Goal: Task Accomplishment & Management: Manage account settings

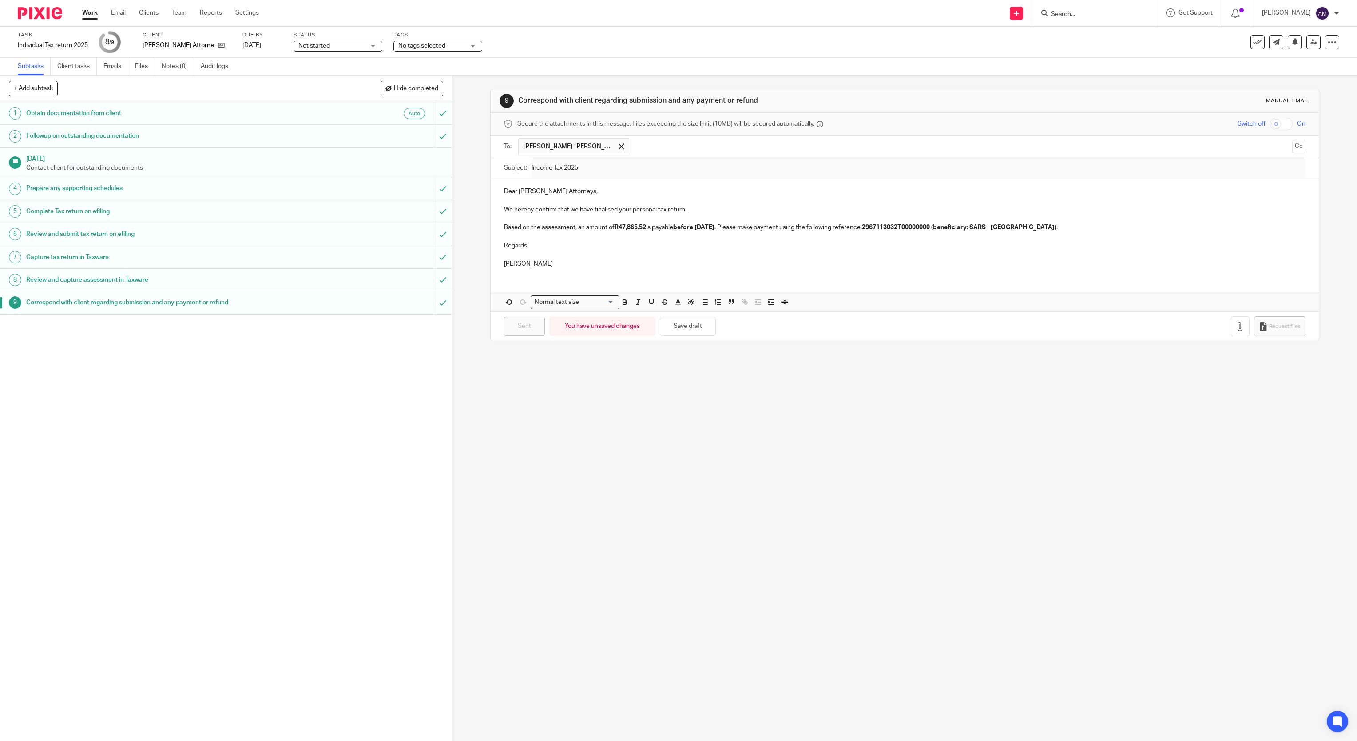
click at [1071, 15] on input "Search" at bounding box center [1090, 15] width 80 height 8
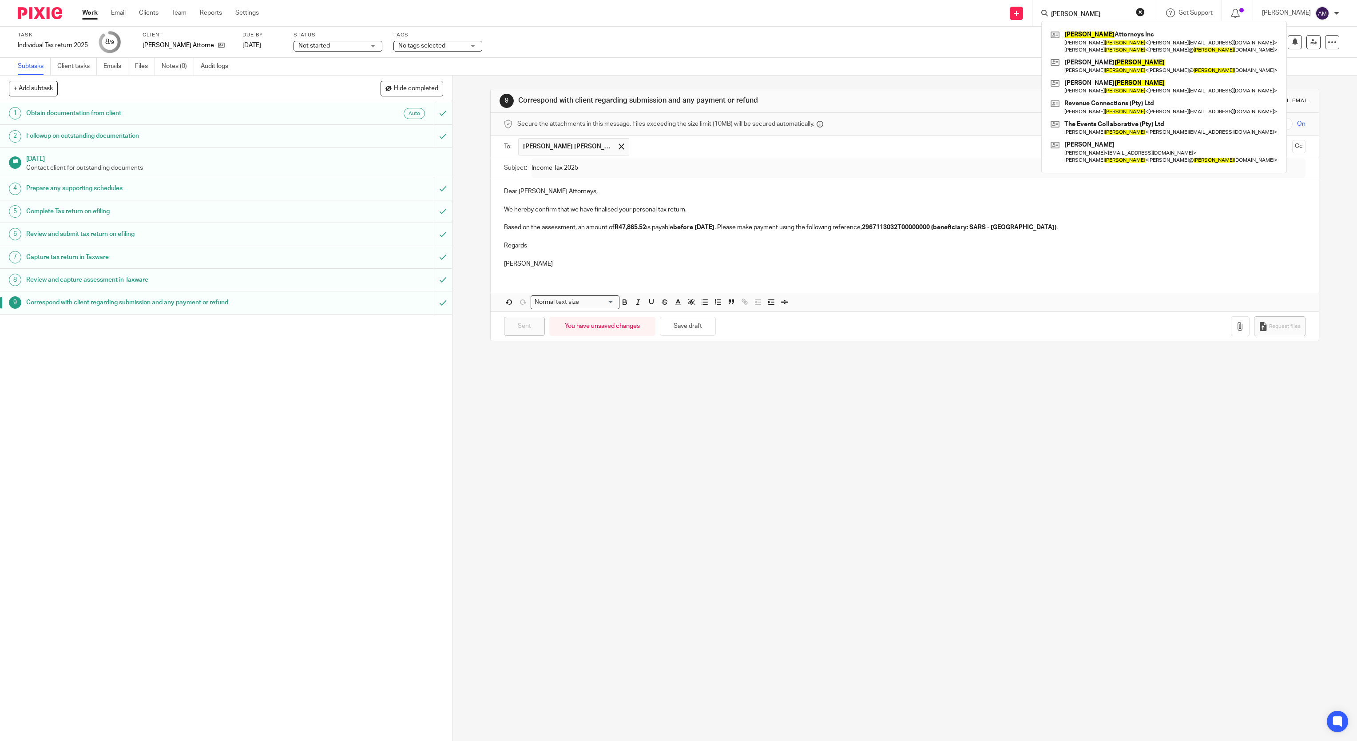
type input "dixon"
click button "submit" at bounding box center [0, 0] width 0 height 0
click at [1113, 48] on link at bounding box center [1164, 42] width 231 height 28
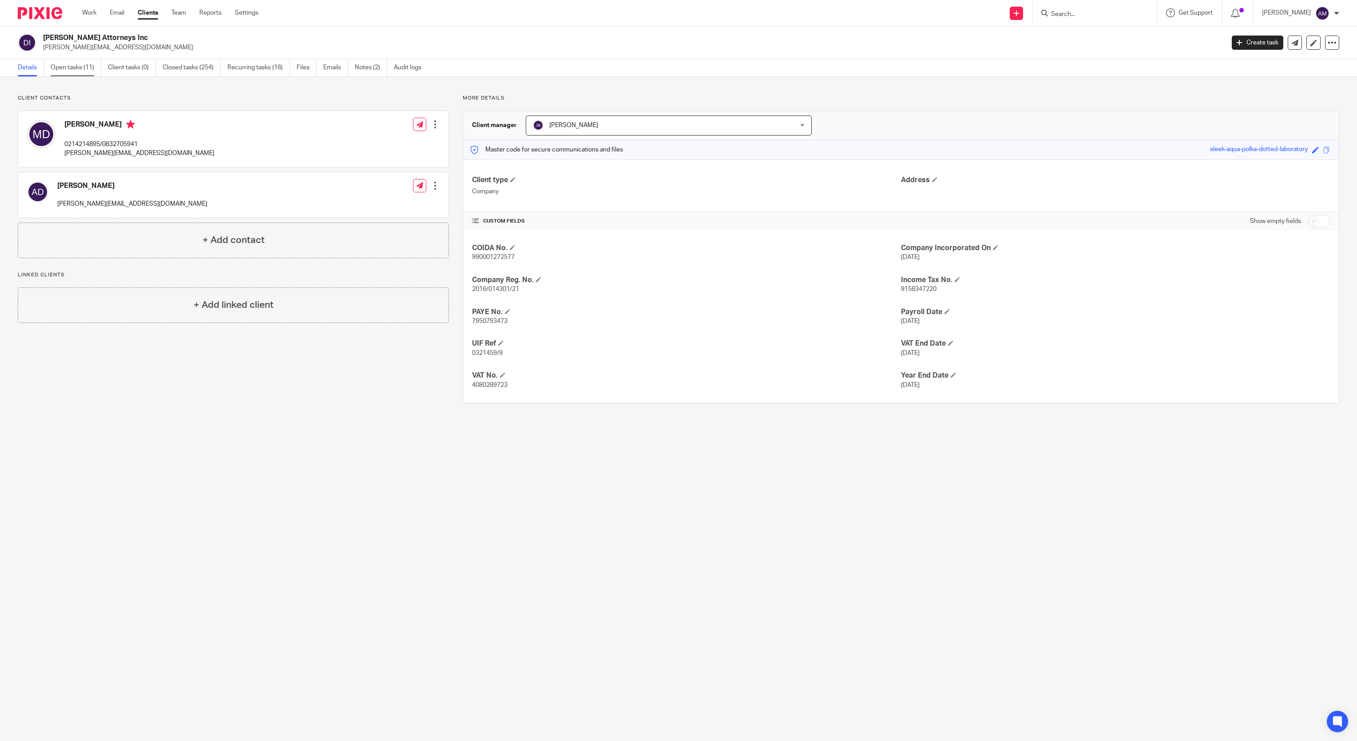
click at [87, 67] on link "Open tasks (11)" at bounding box center [76, 67] width 51 height 17
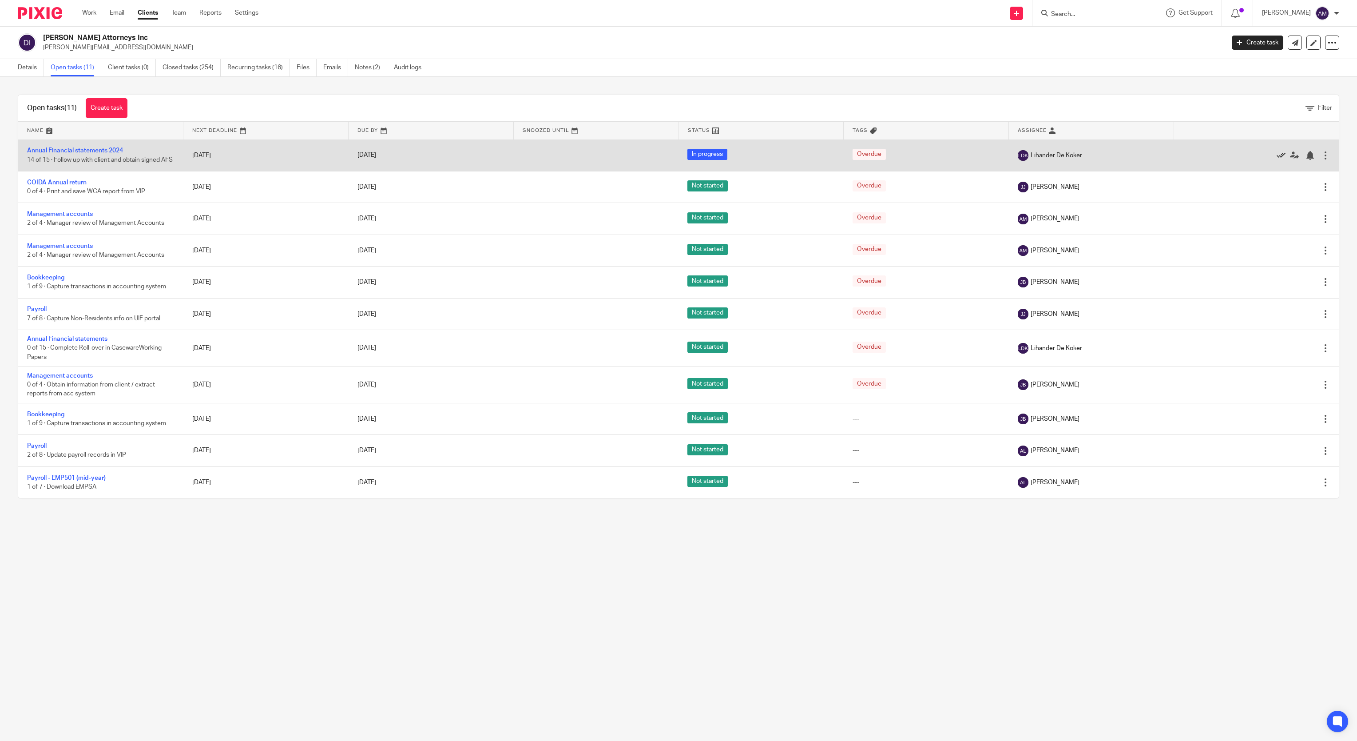
click at [1277, 160] on icon at bounding box center [1281, 155] width 9 height 9
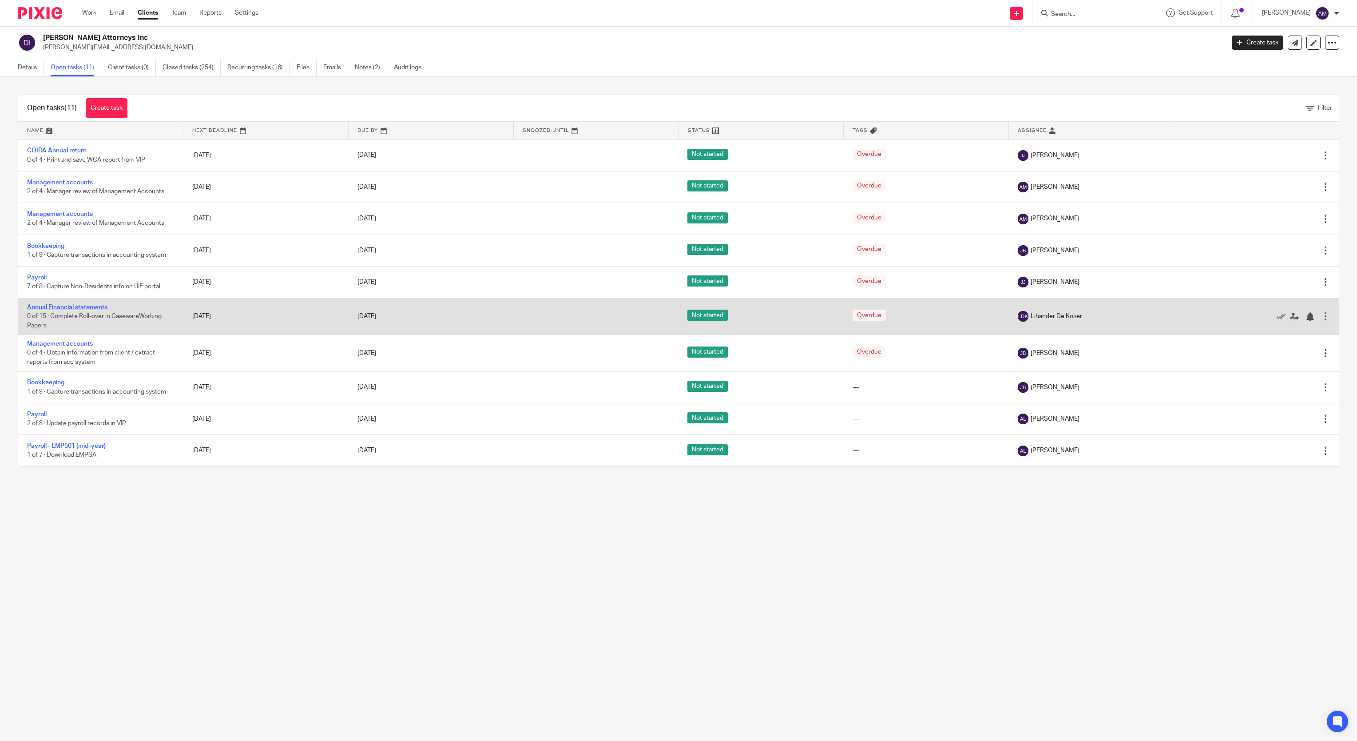
click at [82, 310] on link "Annual Financial statements" at bounding box center [67, 307] width 80 height 6
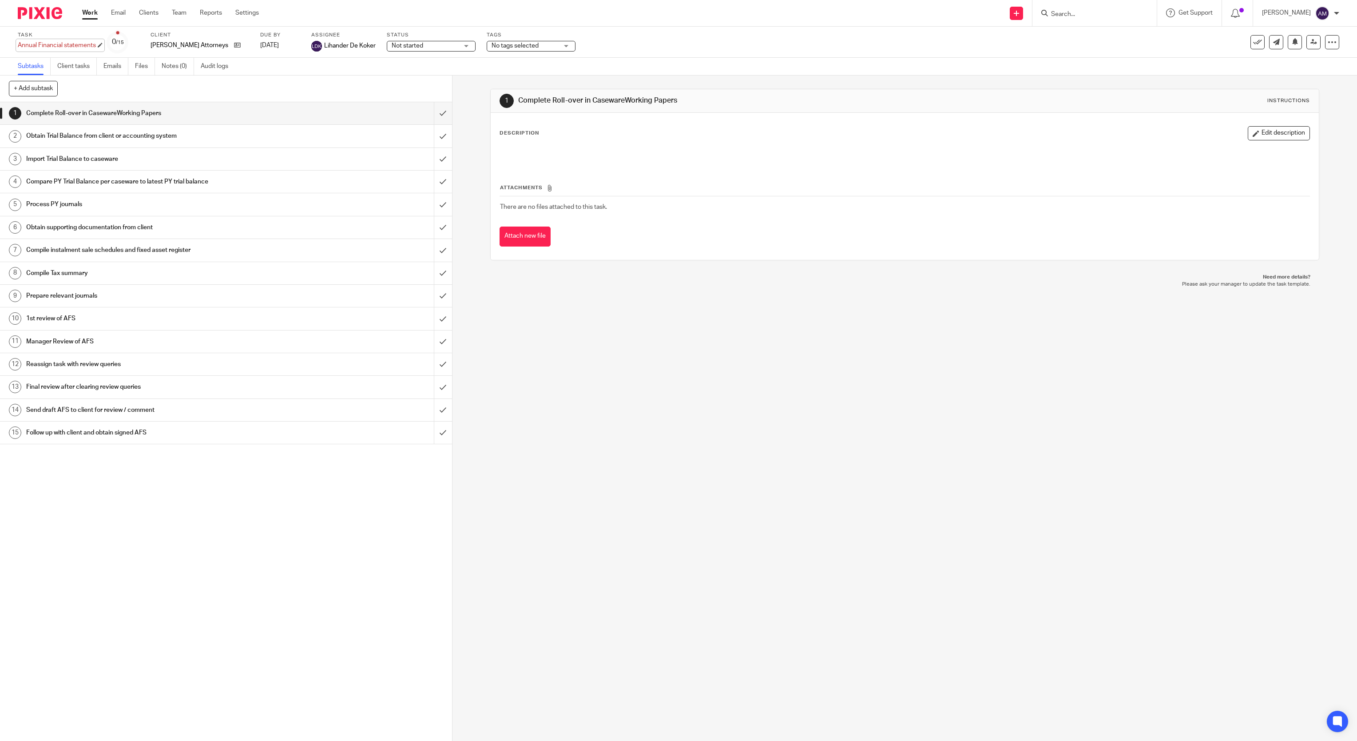
click at [83, 45] on div "Annual Financial statements Save Annual Financial statements" at bounding box center [57, 45] width 78 height 9
click at [94, 43] on input "Annual Financial statements" at bounding box center [83, 46] width 130 height 10
type input "Annual Financial statements 2025"
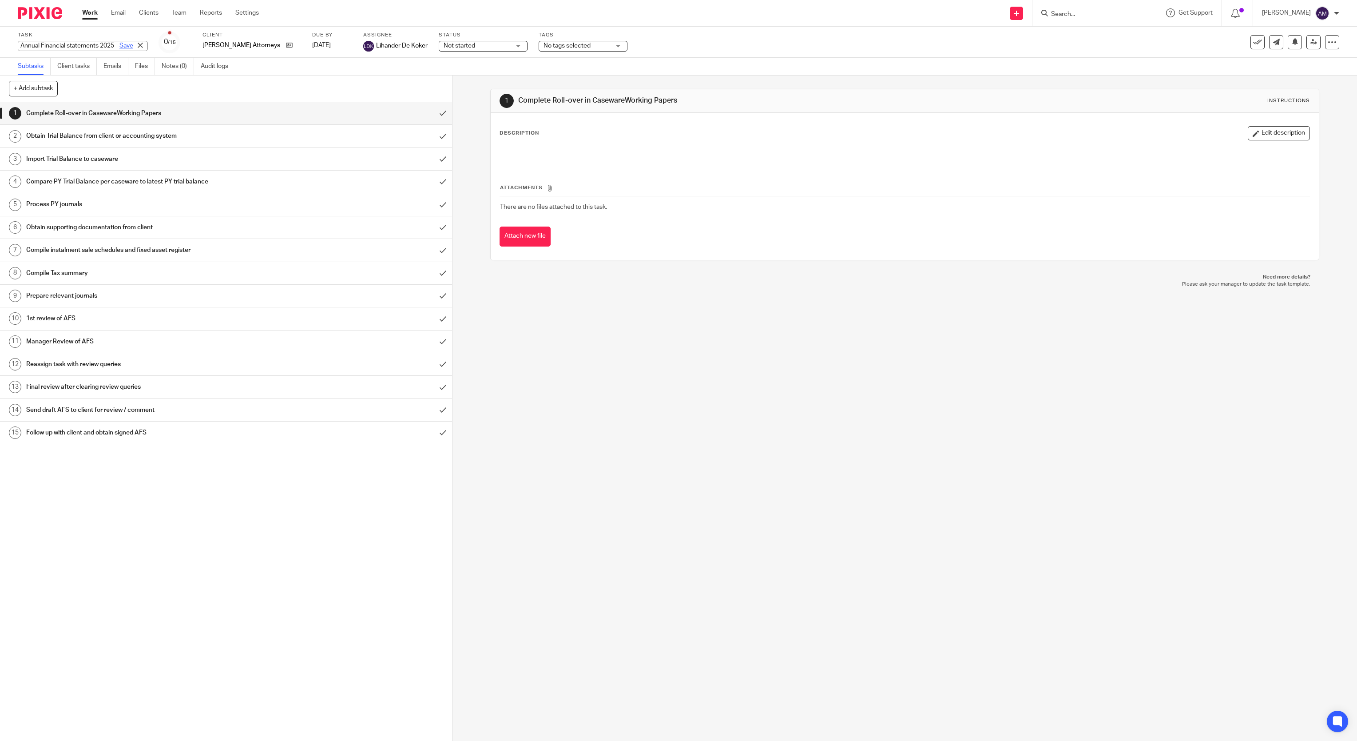
drag, startPoint x: 105, startPoint y: 45, endPoint x: 108, endPoint y: 41, distance: 4.7
click at [119, 43] on link "Save" at bounding box center [126, 45] width 14 height 9
click at [1084, 12] on input "Search" at bounding box center [1090, 15] width 80 height 8
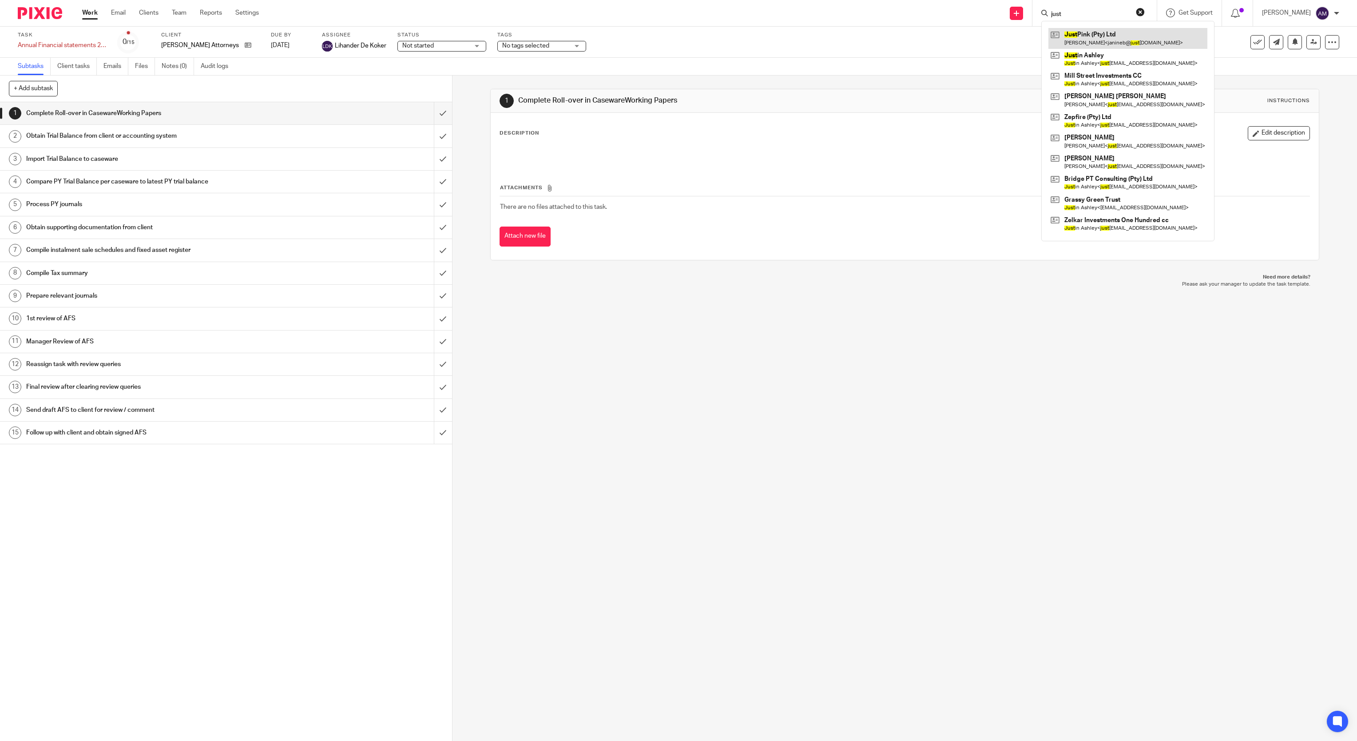
type input "just"
click at [1105, 43] on link at bounding box center [1128, 38] width 159 height 20
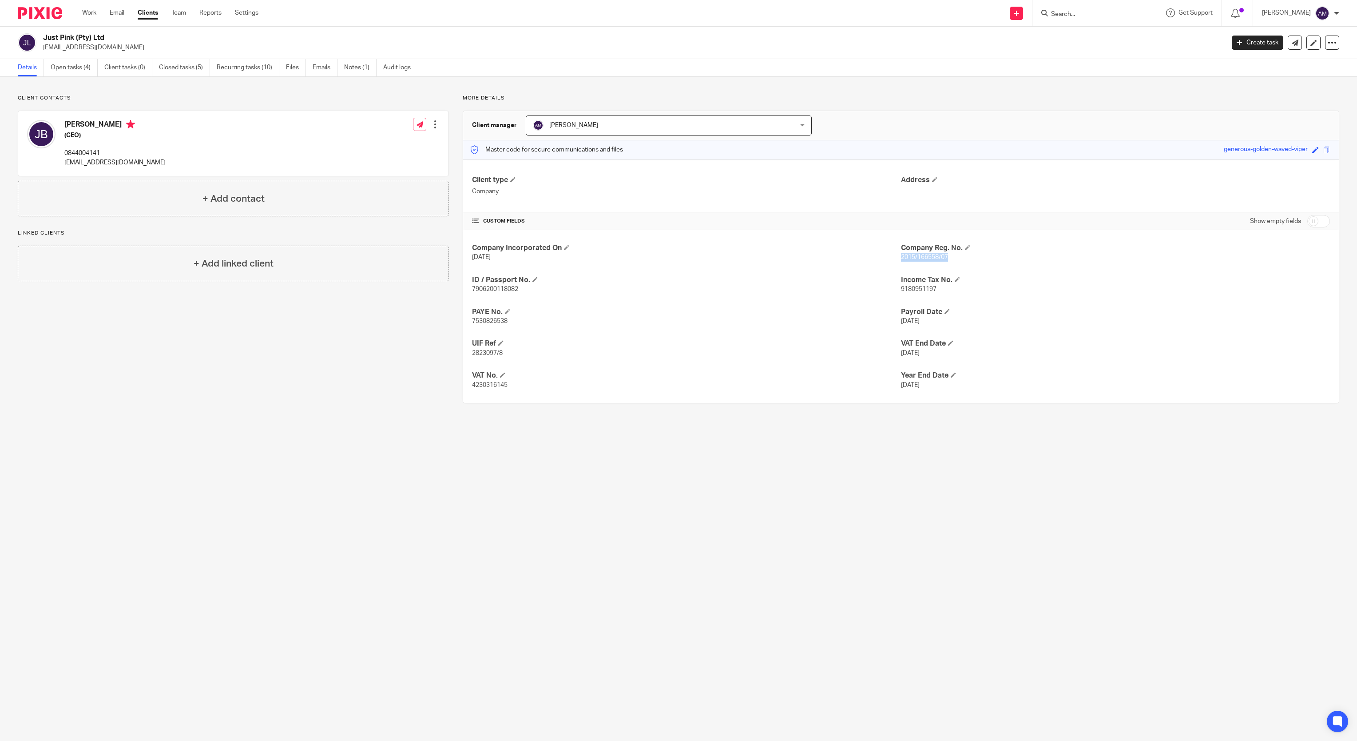
drag, startPoint x: 940, startPoint y: 256, endPoint x: 894, endPoint y: 258, distance: 46.2
click at [901, 258] on p "2015/166558/07" at bounding box center [1115, 257] width 429 height 9
copy span "2015/166558/07"
click at [1075, 15] on input "Search" at bounding box center [1090, 15] width 80 height 8
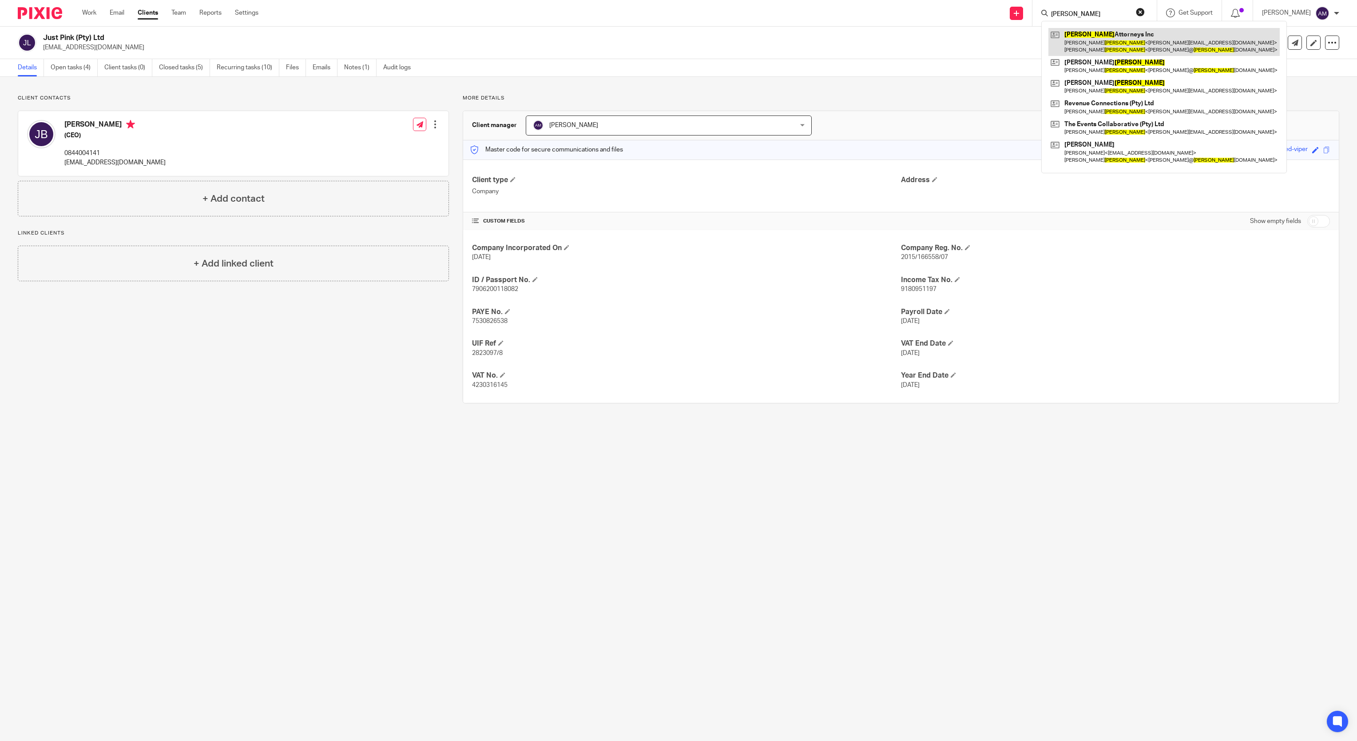
type input "dixon"
click at [1133, 44] on link at bounding box center [1164, 42] width 231 height 28
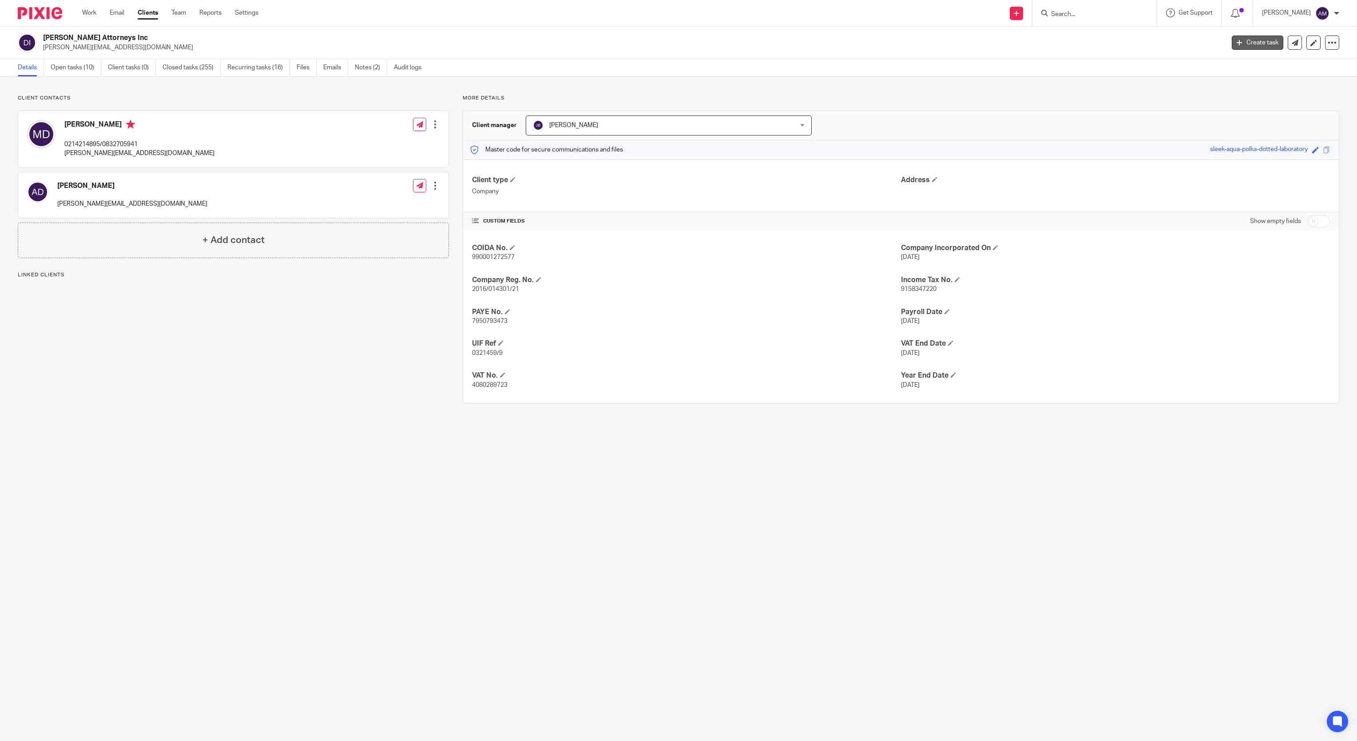
click at [1236, 39] on link "Create task" at bounding box center [1258, 43] width 52 height 14
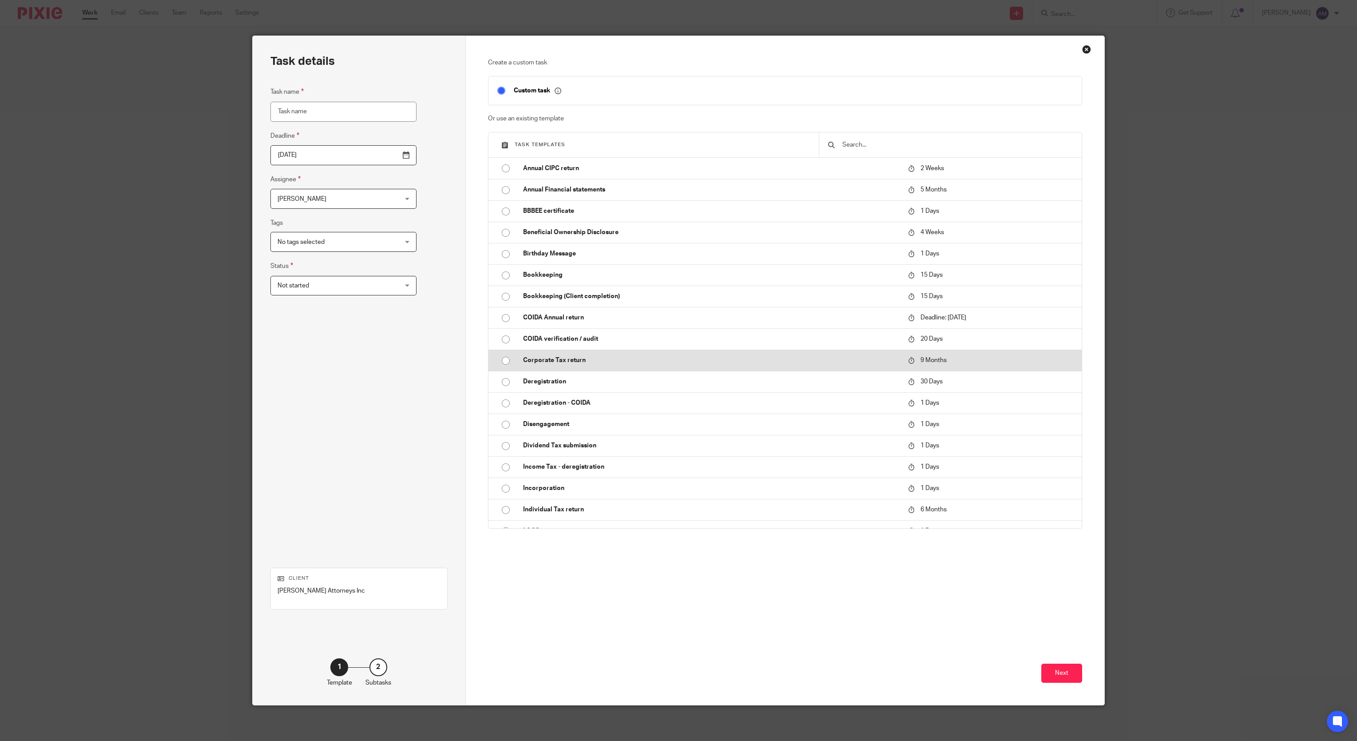
click at [575, 360] on p "Corporate Tax return" at bounding box center [711, 360] width 377 height 9
type input "[DATE]"
type input "Corporate Tax return"
checkbox input "false"
radio input "true"
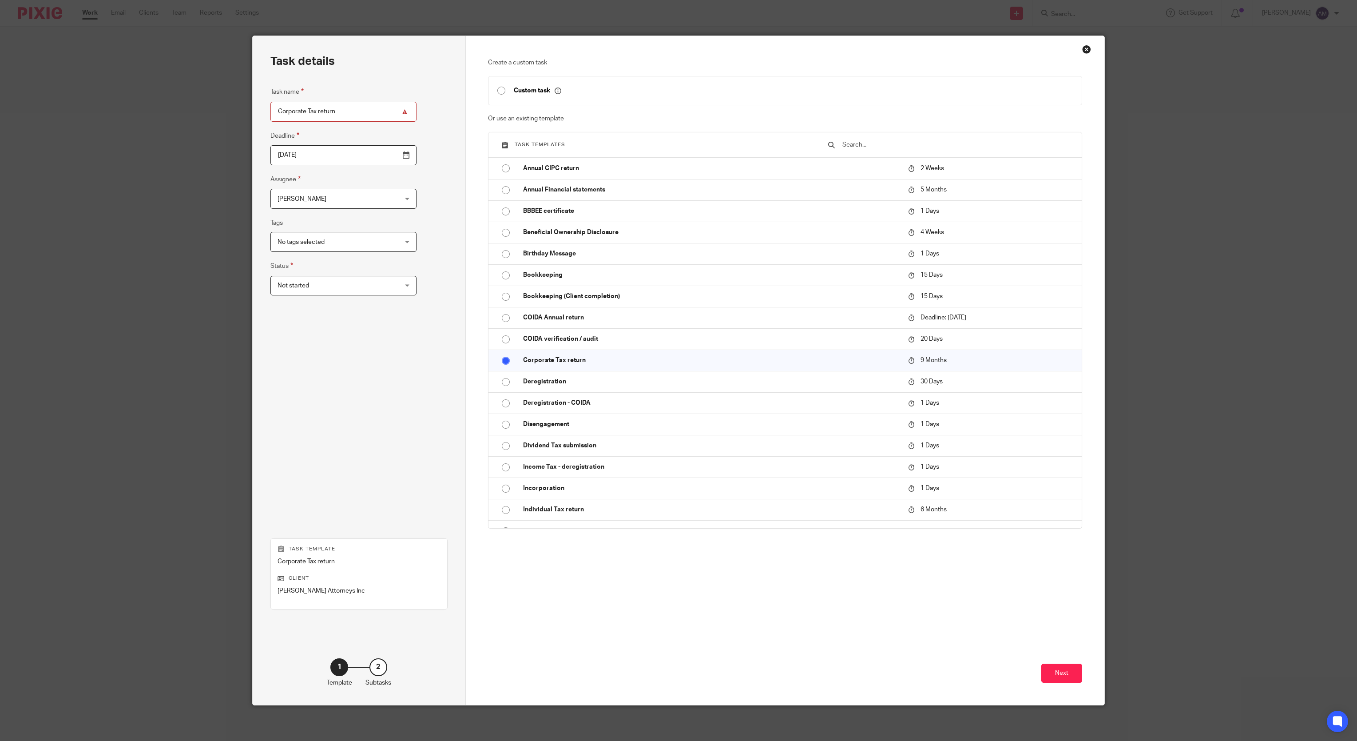
click at [350, 109] on input "Corporate Tax return" at bounding box center [343, 112] width 146 height 20
type input "Corporate Tax return 2024"
click at [1041, 679] on button "Next" at bounding box center [1061, 673] width 41 height 19
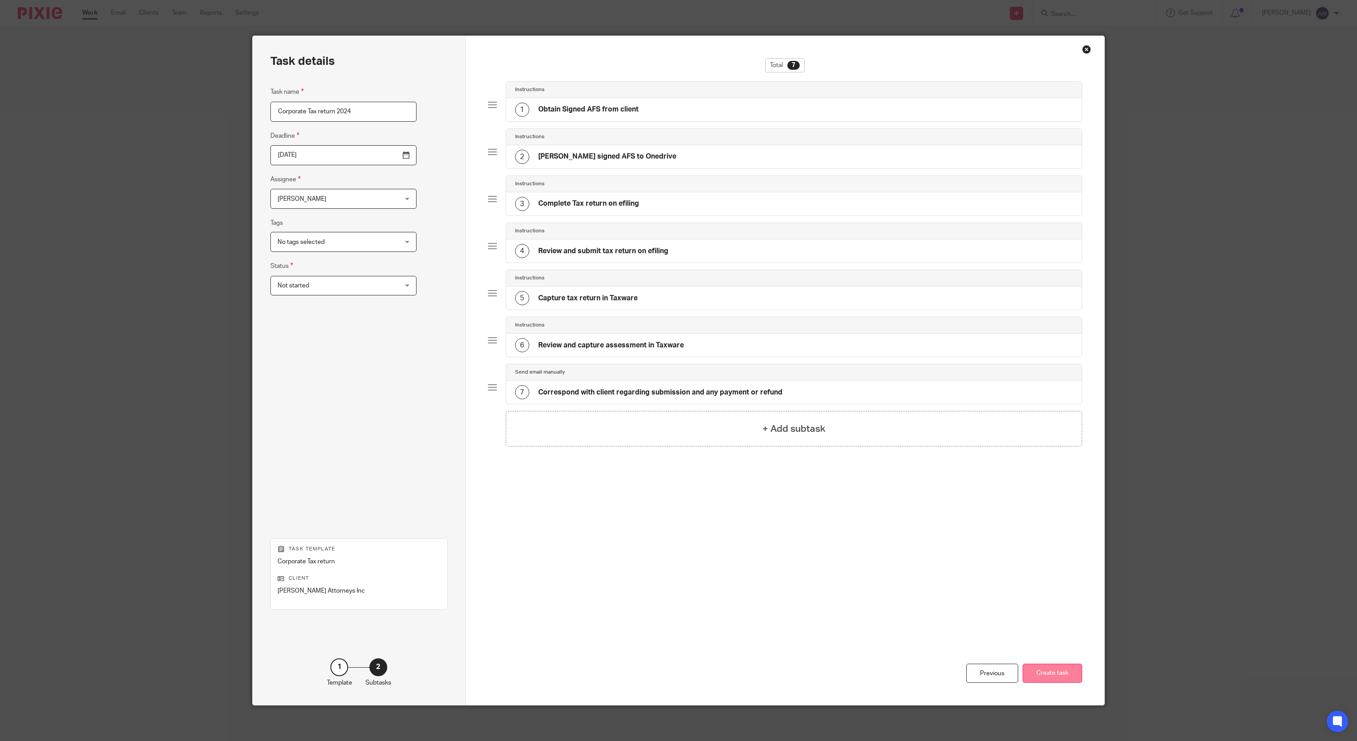
click at [1057, 678] on button "Create task" at bounding box center [1053, 673] width 60 height 19
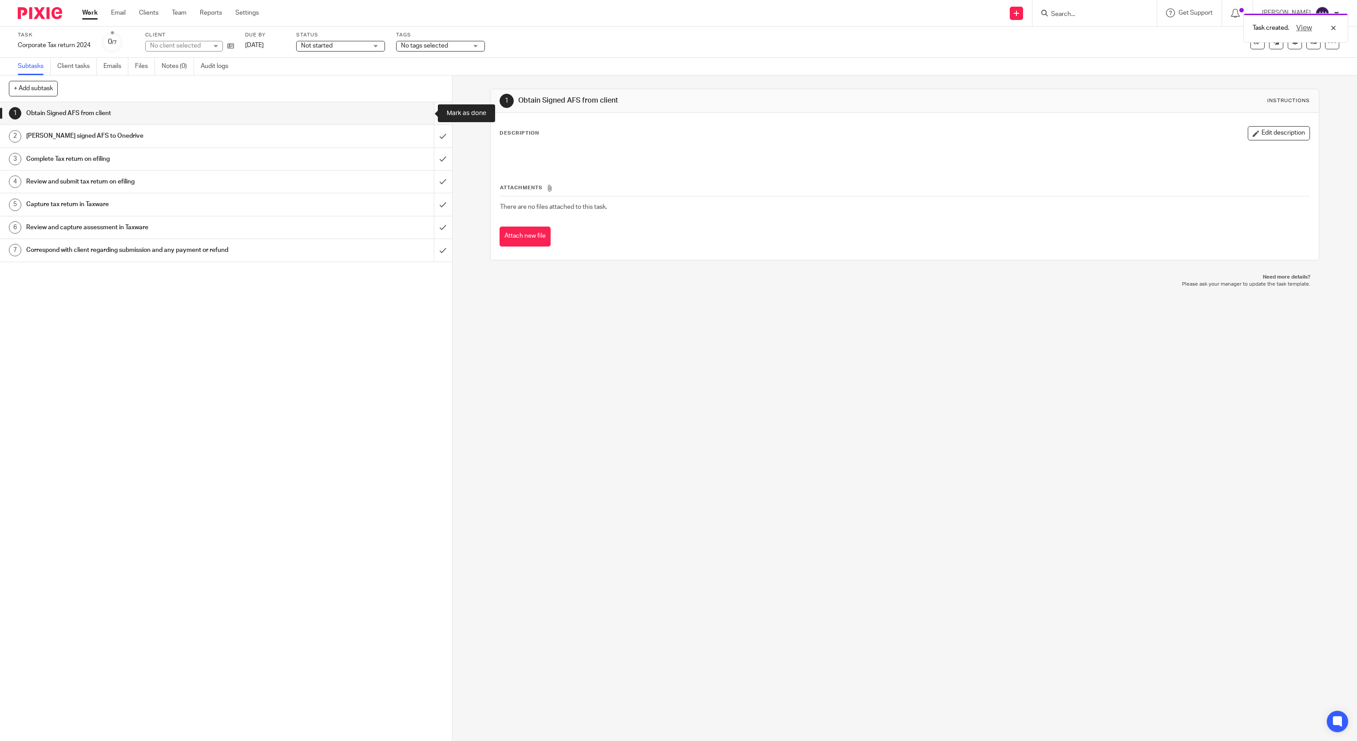
drag, startPoint x: 423, startPoint y: 114, endPoint x: 423, endPoint y: 119, distance: 5.3
click at [423, 114] on input "submit" at bounding box center [226, 113] width 452 height 22
click at [423, 130] on input "submit" at bounding box center [226, 136] width 452 height 22
click at [426, 155] on input "submit" at bounding box center [226, 159] width 452 height 22
click at [422, 182] on input "submit" at bounding box center [226, 182] width 452 height 22
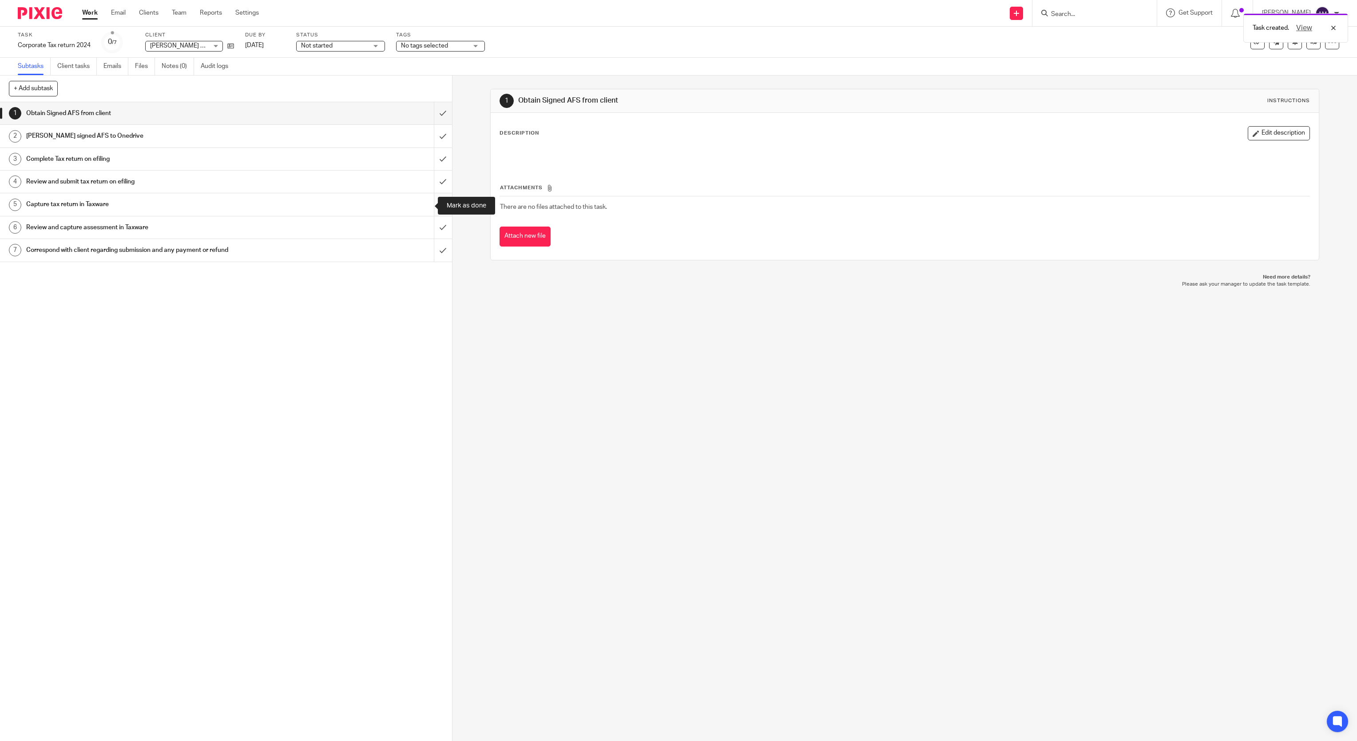
click at [423, 214] on input "submit" at bounding box center [226, 204] width 452 height 22
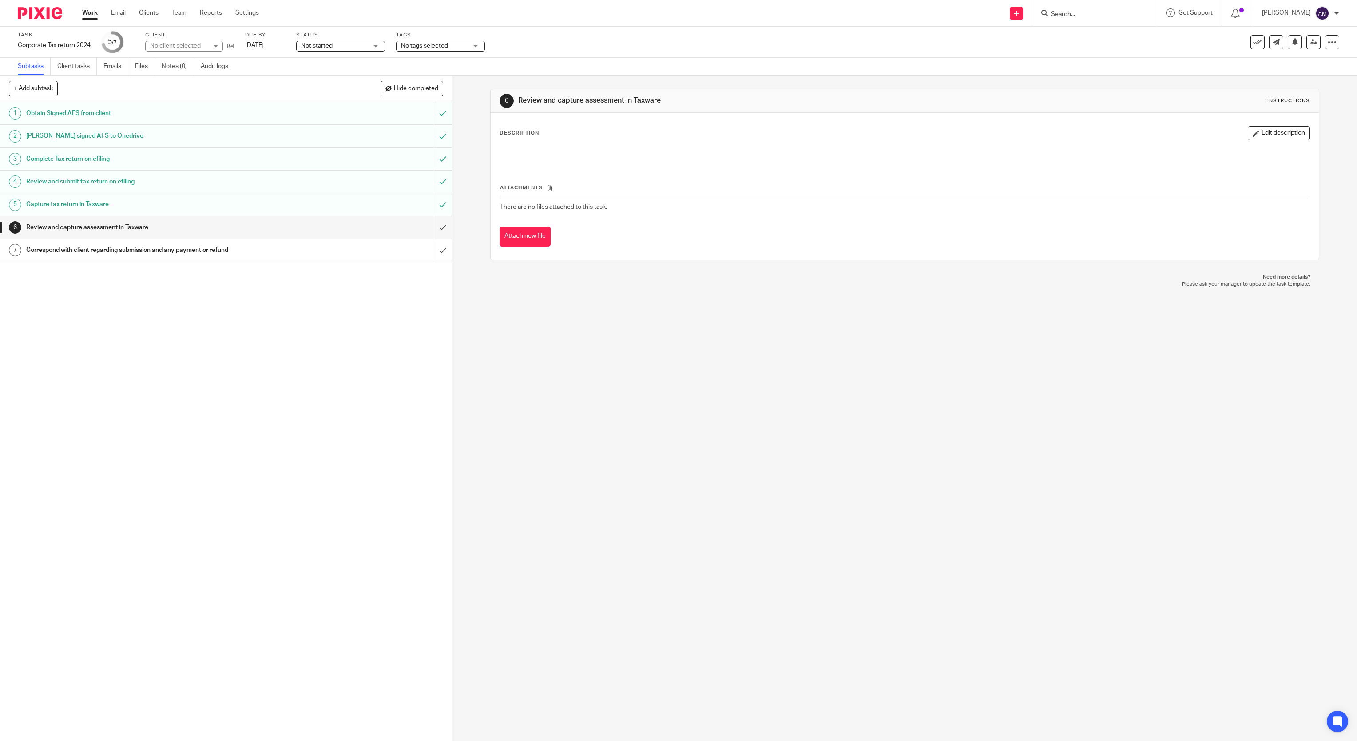
click at [423, 230] on input "submit" at bounding box center [226, 227] width 452 height 22
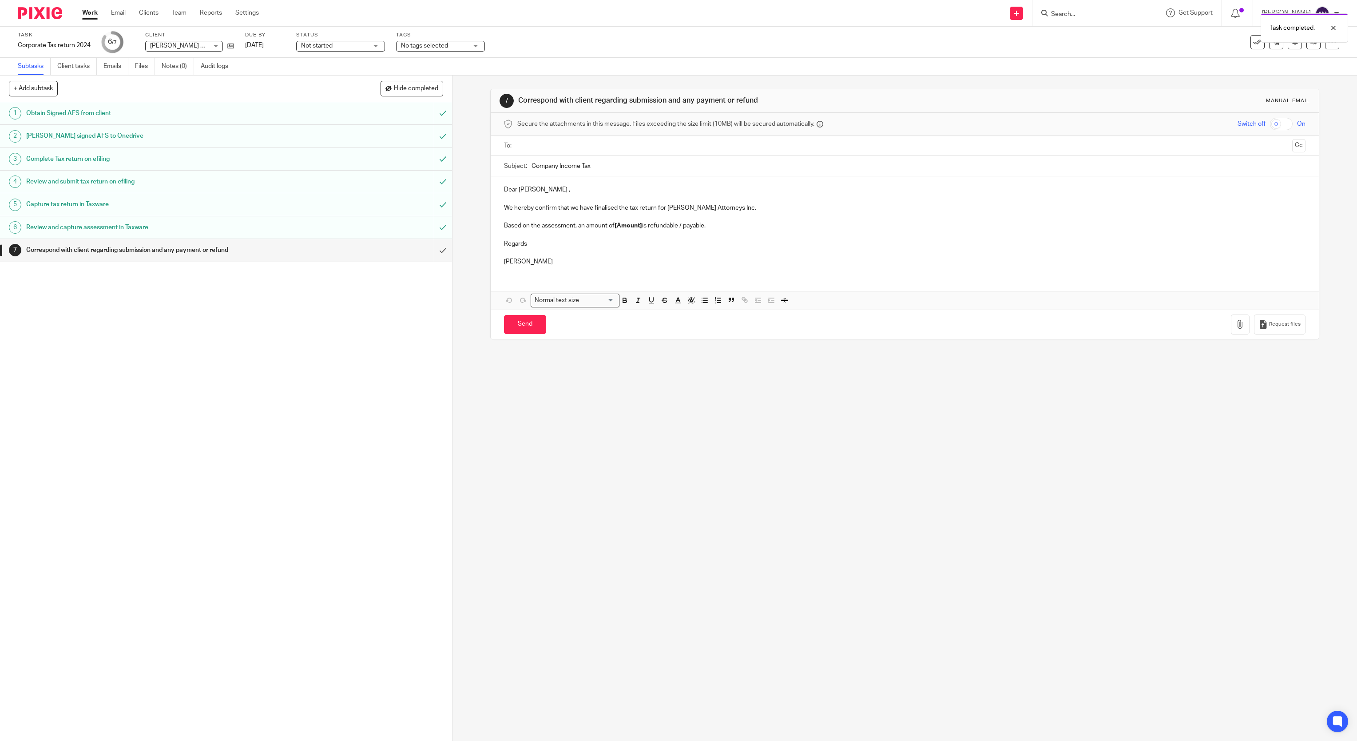
click at [547, 144] on input "text" at bounding box center [905, 146] width 768 height 10
click at [595, 149] on input "text" at bounding box center [942, 146] width 694 height 17
click at [618, 175] on input "Company Income Tax" at bounding box center [919, 168] width 775 height 20
type input "Company Income Tax 2024"
drag, startPoint x: 612, startPoint y: 229, endPoint x: 641, endPoint y: 229, distance: 29.3
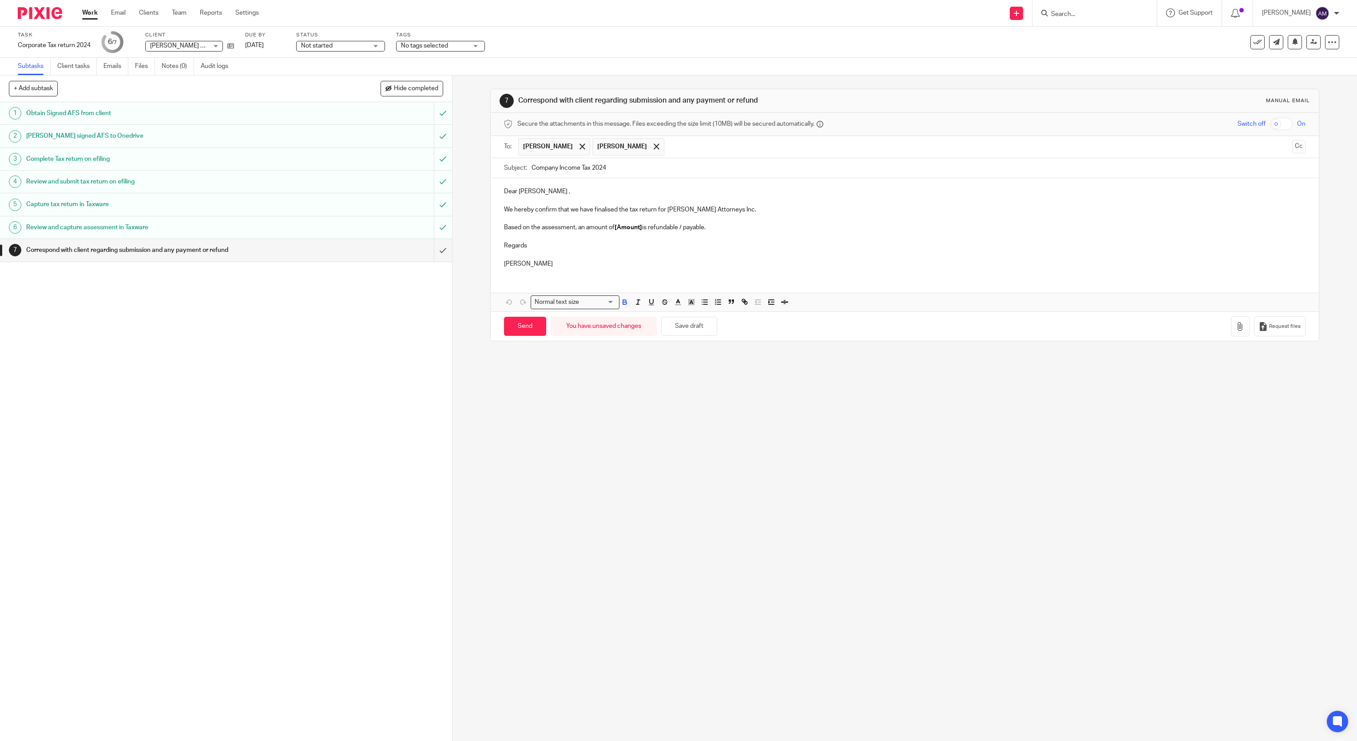
click at [641, 229] on p "Based on the assessment, an amount of [Amount] is refundable / payable." at bounding box center [905, 227] width 802 height 9
drag, startPoint x: 652, startPoint y: 229, endPoint x: 685, endPoint y: 227, distance: 32.9
click at [685, 227] on p "Based on the assessment, an amount of R44,827.60 is refundable / payable." at bounding box center [905, 227] width 802 height 9
click at [673, 229] on p "Based on the assessment, an amount of R44,827.60 is payable." at bounding box center [905, 227] width 802 height 9
click at [755, 228] on p "Based on the assessment, an amount of R44,827.60 is payable before 31/10/2025 ." at bounding box center [905, 227] width 802 height 9
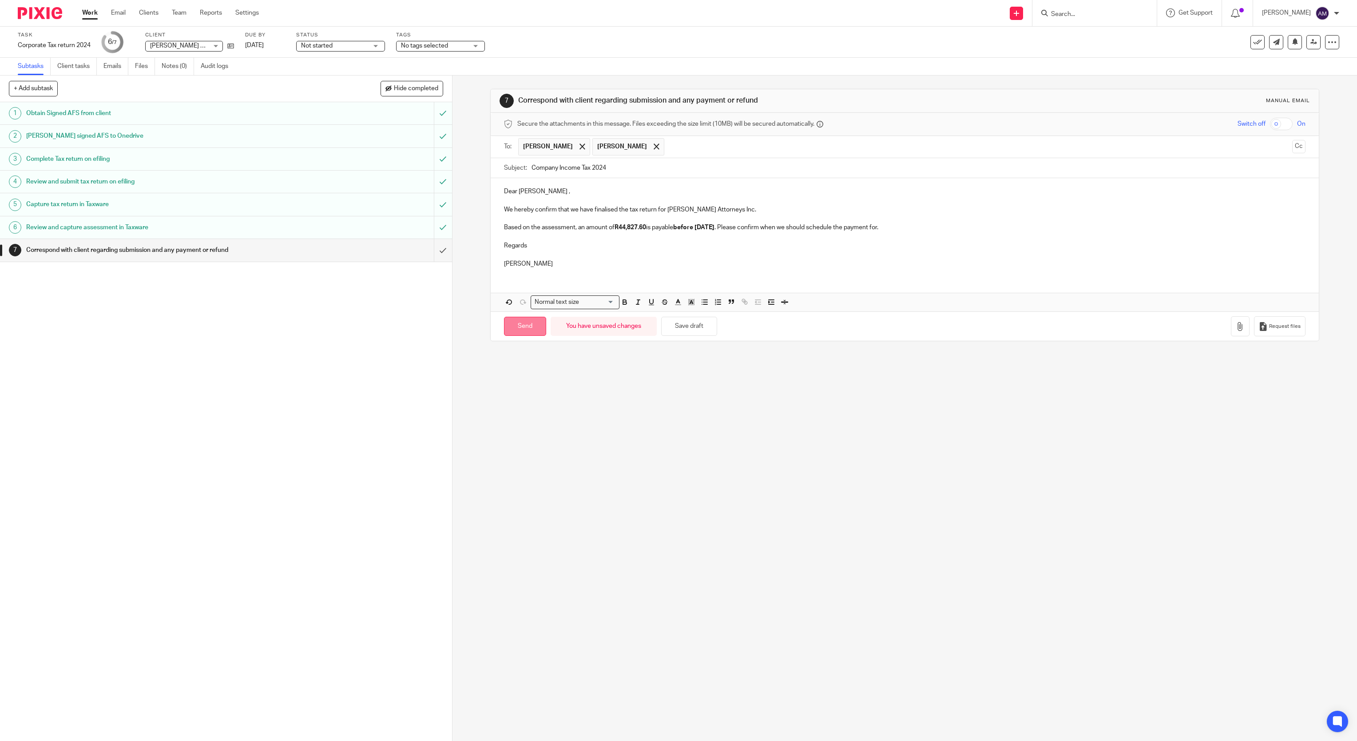
click at [524, 332] on input "Send" at bounding box center [525, 326] width 42 height 19
type input "Sent"
click at [1073, 14] on input "Search" at bounding box center [1090, 15] width 80 height 8
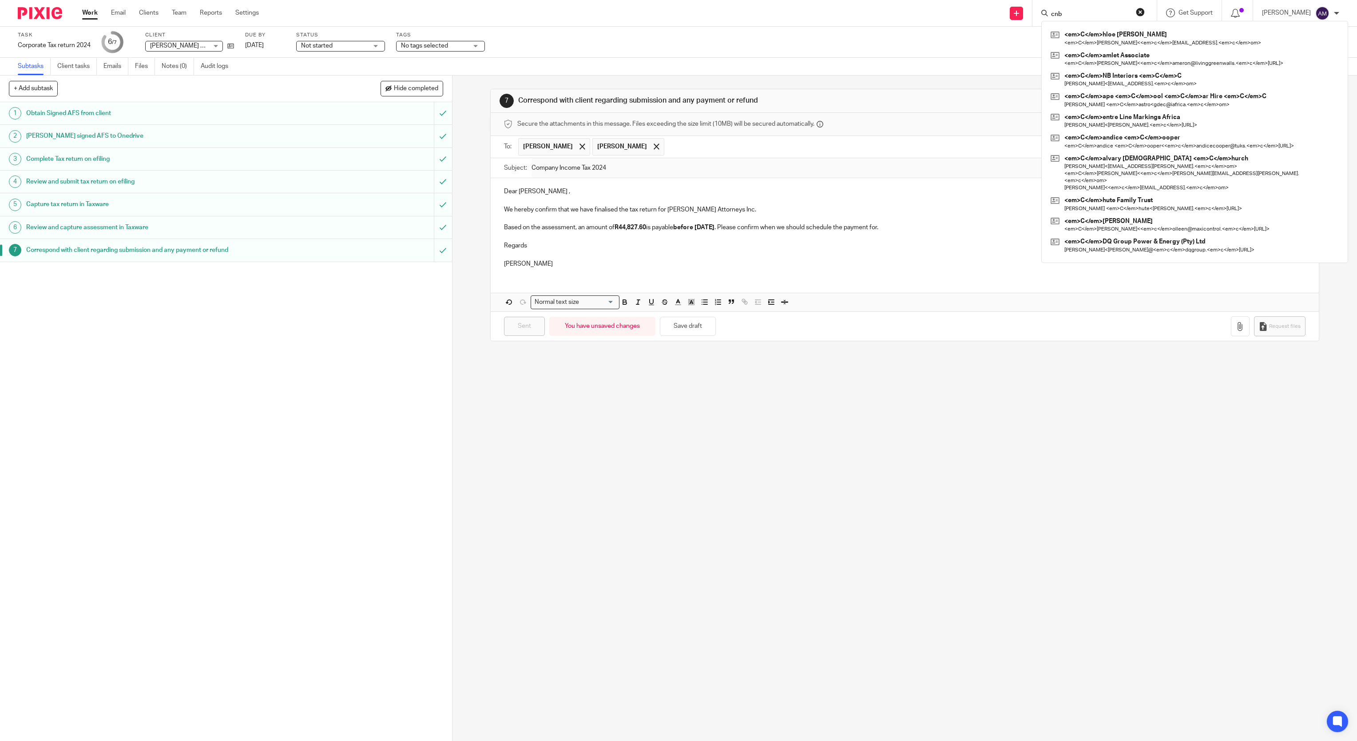
type input "cnb"
click button "submit" at bounding box center [0, 0] width 0 height 0
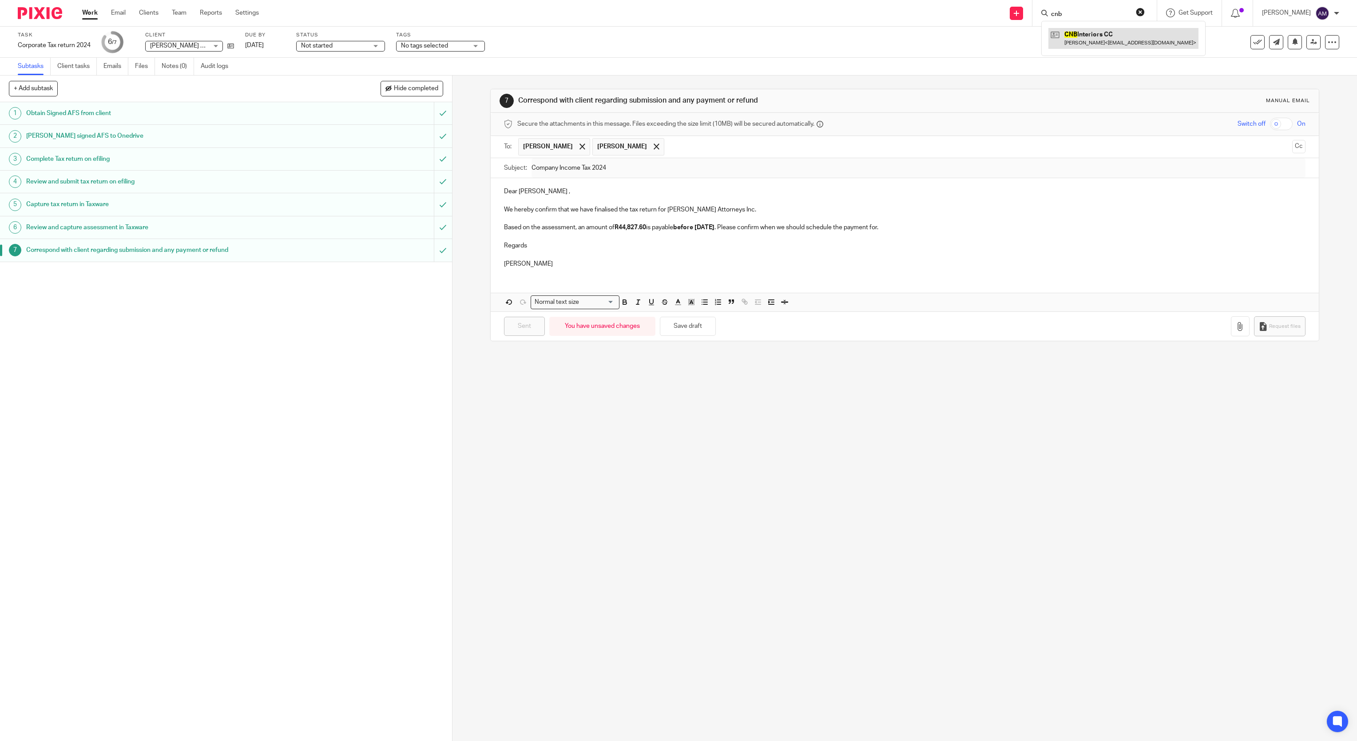
click at [1156, 39] on link at bounding box center [1124, 38] width 150 height 20
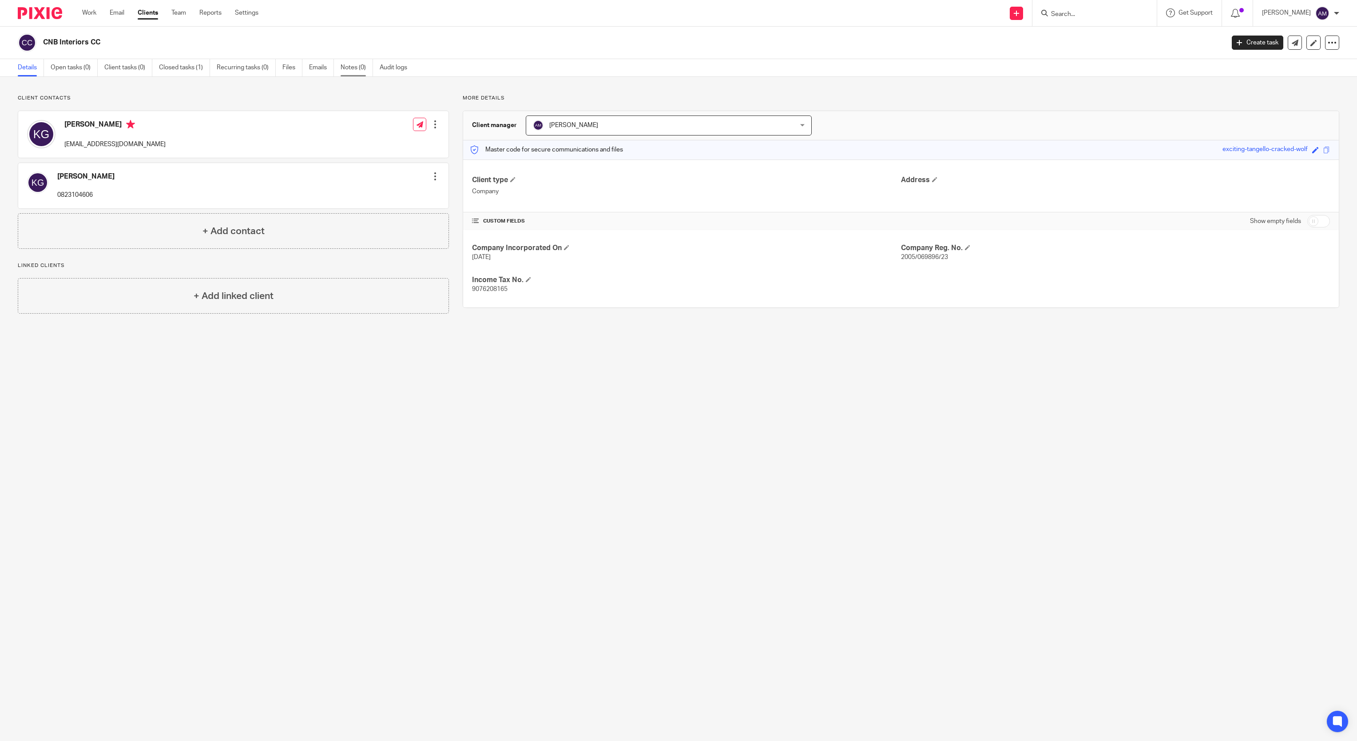
click at [354, 69] on link "Notes (0)" at bounding box center [357, 67] width 32 height 17
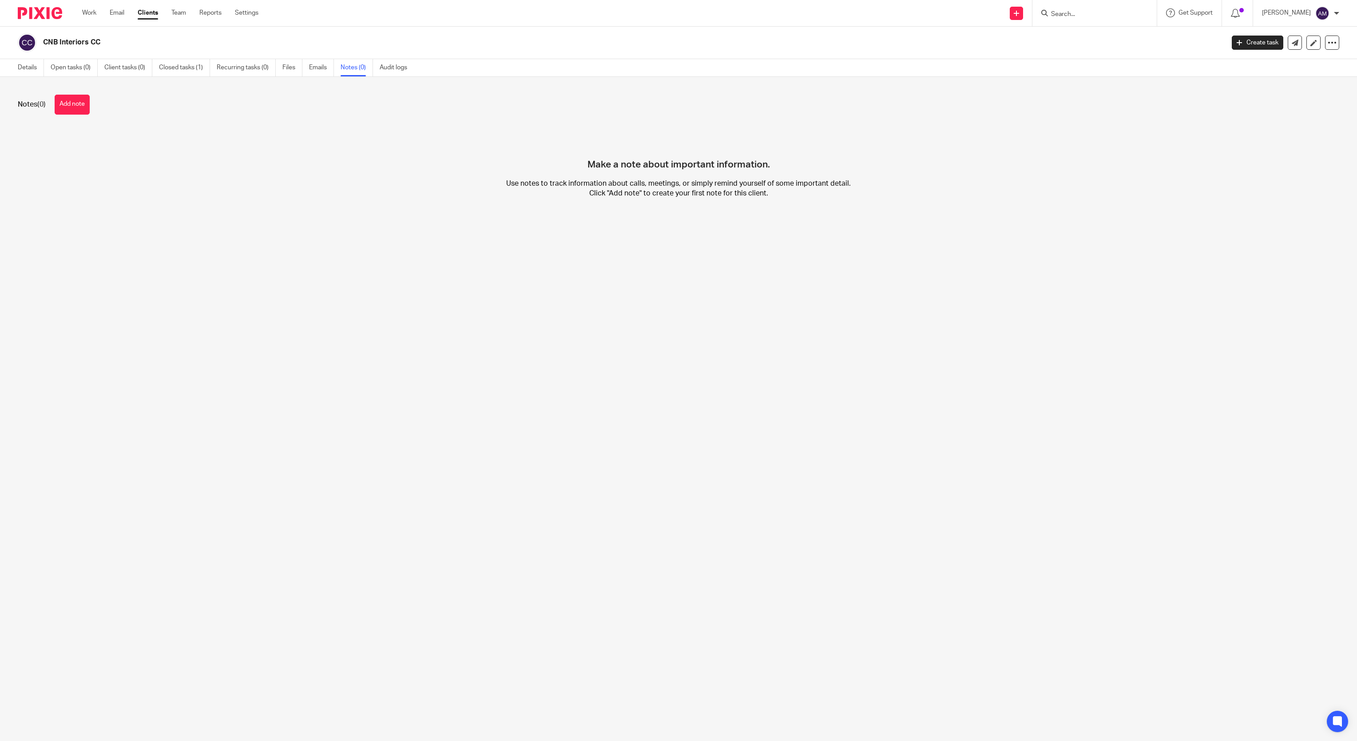
click at [356, 66] on link "Notes (0)" at bounding box center [357, 67] width 32 height 17
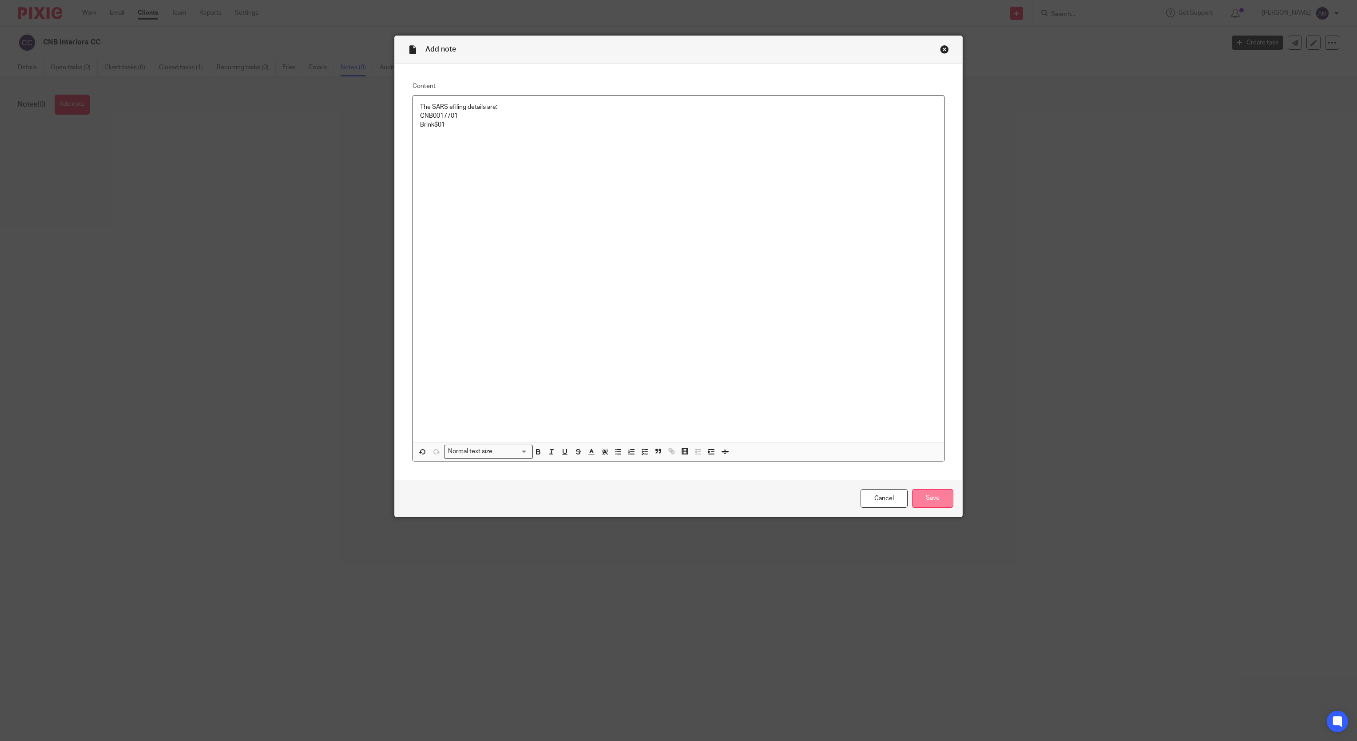
click at [924, 495] on input "Save" at bounding box center [932, 498] width 41 height 19
